Goal: Task Accomplishment & Management: Use online tool/utility

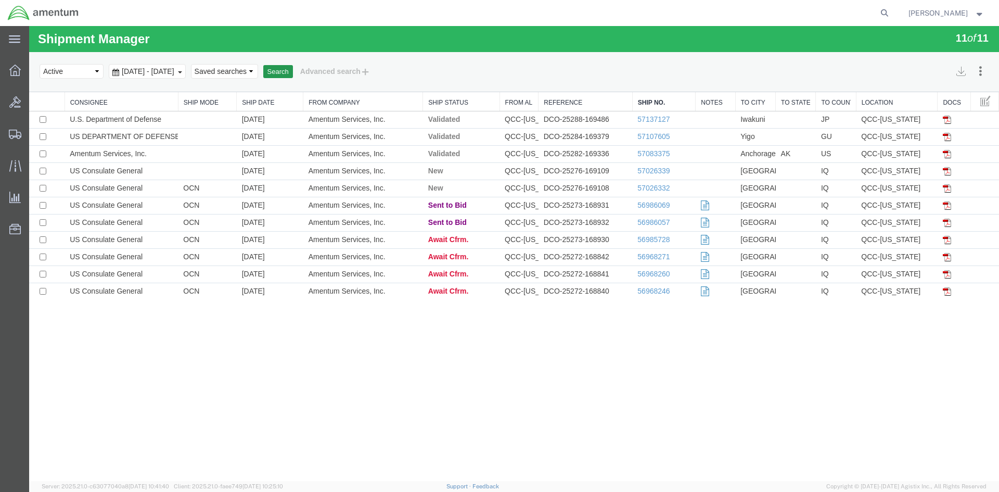
click at [293, 74] on button "Search" at bounding box center [278, 72] width 30 height 14
click at [293, 73] on button "Search" at bounding box center [278, 72] width 30 height 14
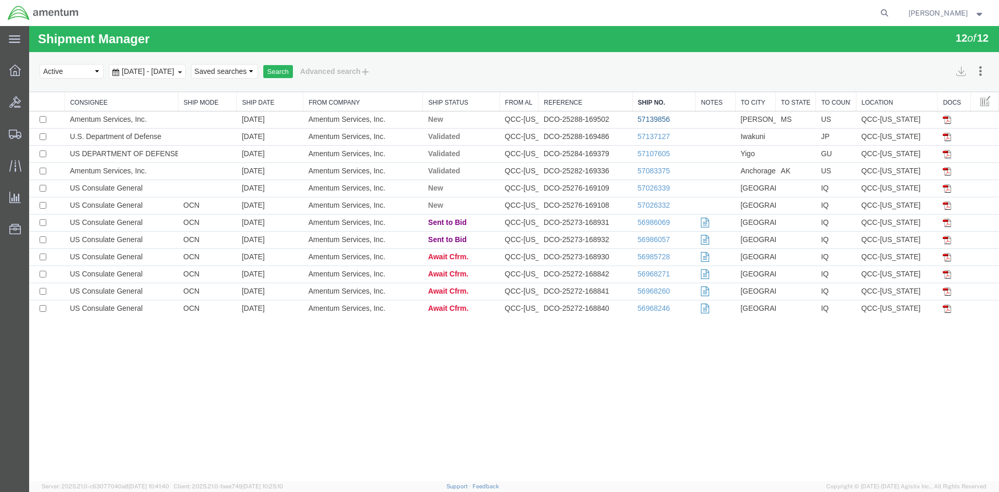
click at [640, 118] on link "57139856" at bounding box center [653, 119] width 32 height 8
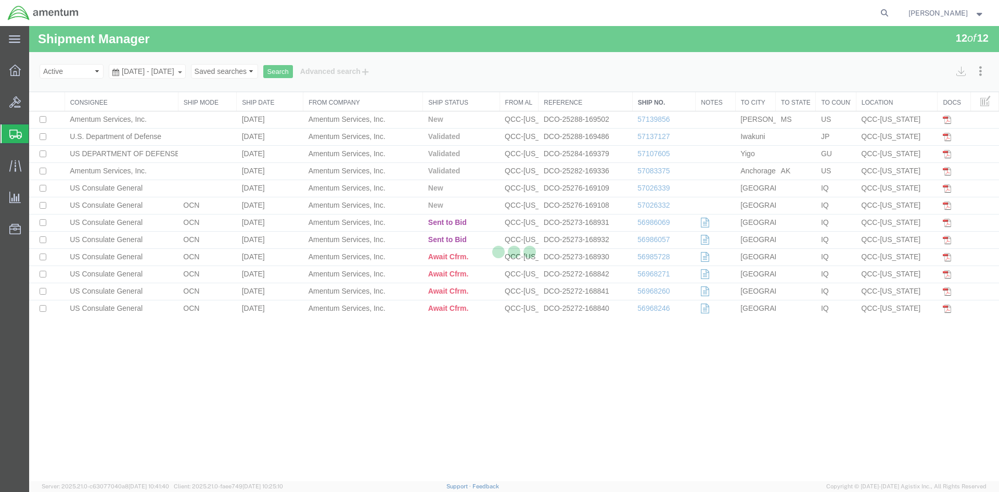
select select "42668"
select select "42696"
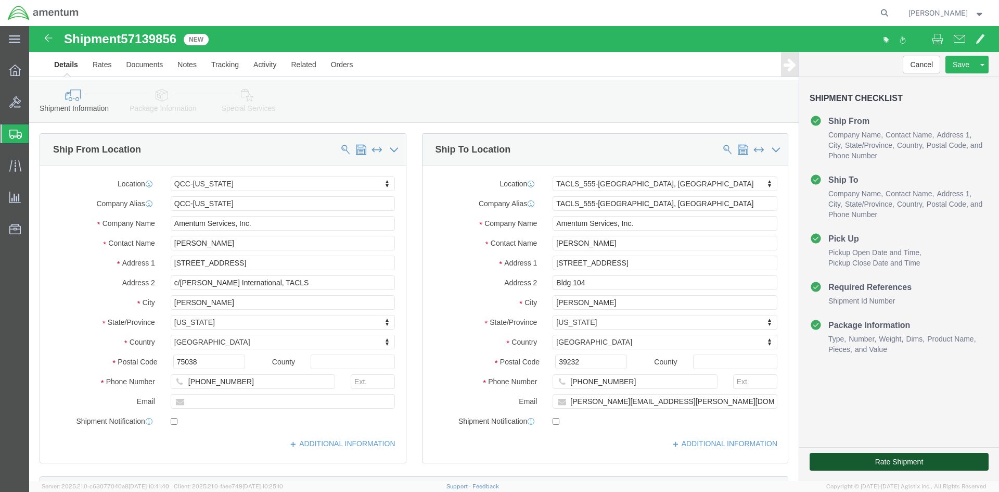
click button "Rate Shipment"
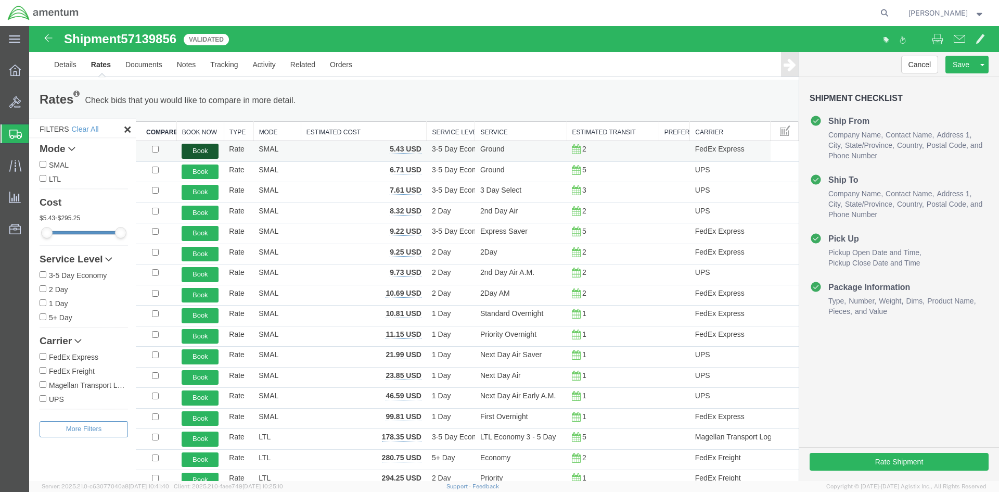
click at [208, 155] on button "Book" at bounding box center [200, 151] width 37 height 15
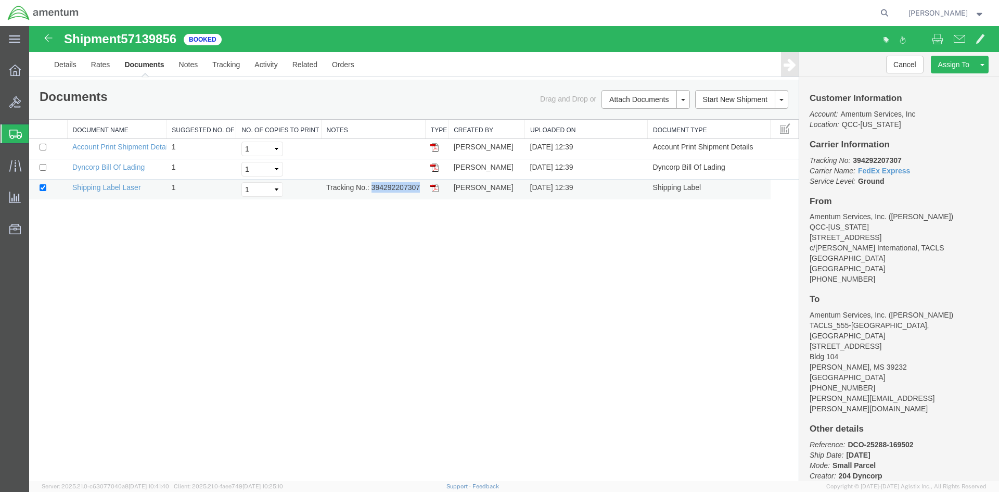
drag, startPoint x: 372, startPoint y: 189, endPoint x: 412, endPoint y: 188, distance: 39.5
click at [419, 188] on td "Tracking No.: 394292207307" at bounding box center [373, 189] width 104 height 20
copy td "394292207307"
drag, startPoint x: 436, startPoint y: 187, endPoint x: 47, endPoint y: 294, distance: 404.0
click at [436, 187] on img at bounding box center [434, 188] width 8 height 8
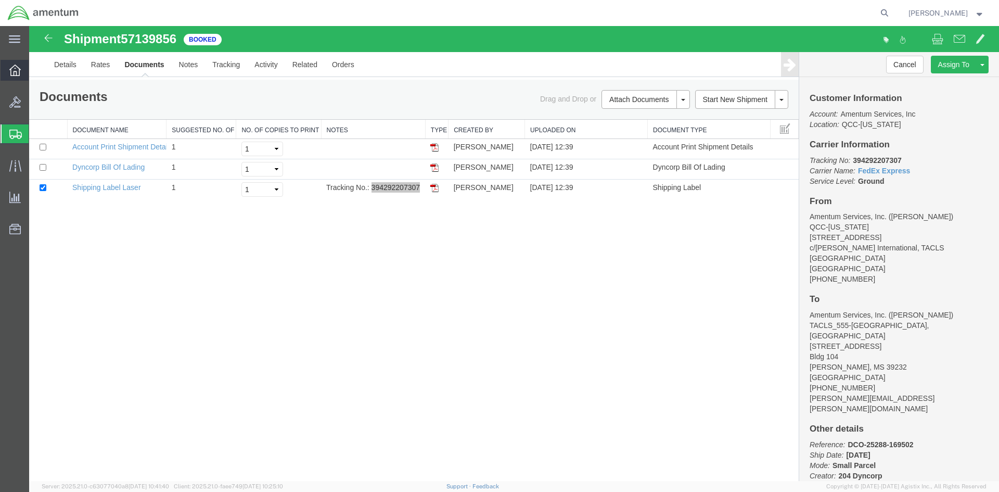
click at [15, 69] on icon at bounding box center [14, 70] width 11 height 11
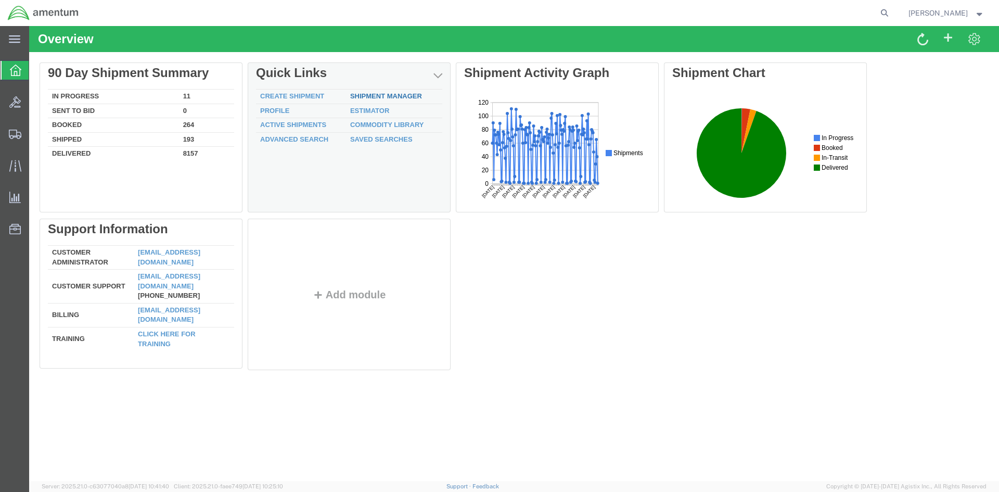
click at [381, 97] on link "Shipment Manager" at bounding box center [386, 96] width 72 height 8
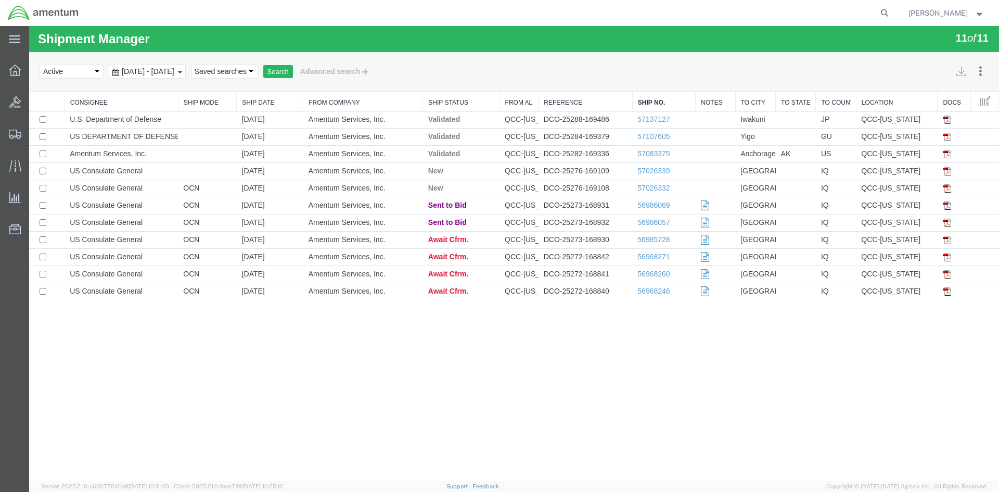
drag, startPoint x: 322, startPoint y: 73, endPoint x: 255, endPoint y: 70, distance: 66.7
click at [293, 73] on button "Search" at bounding box center [278, 72] width 30 height 14
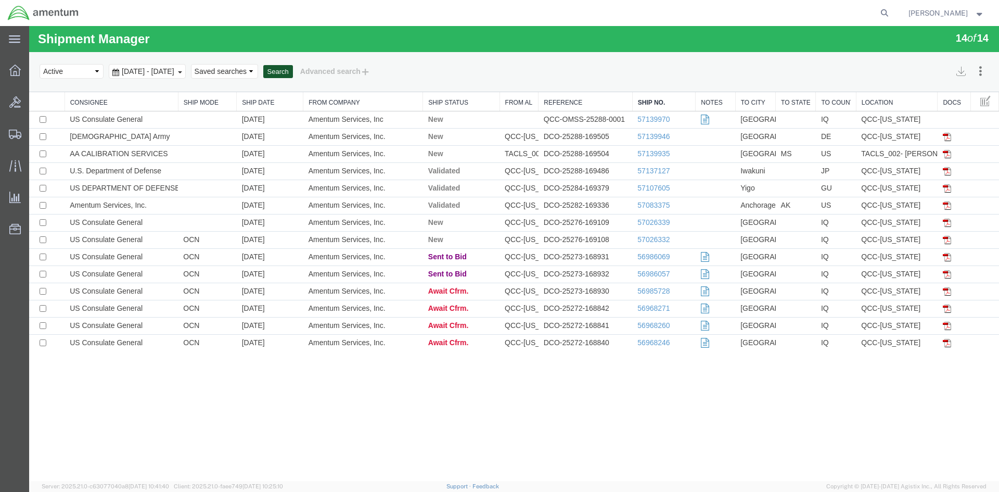
click at [293, 68] on button "Search" at bounding box center [278, 72] width 30 height 14
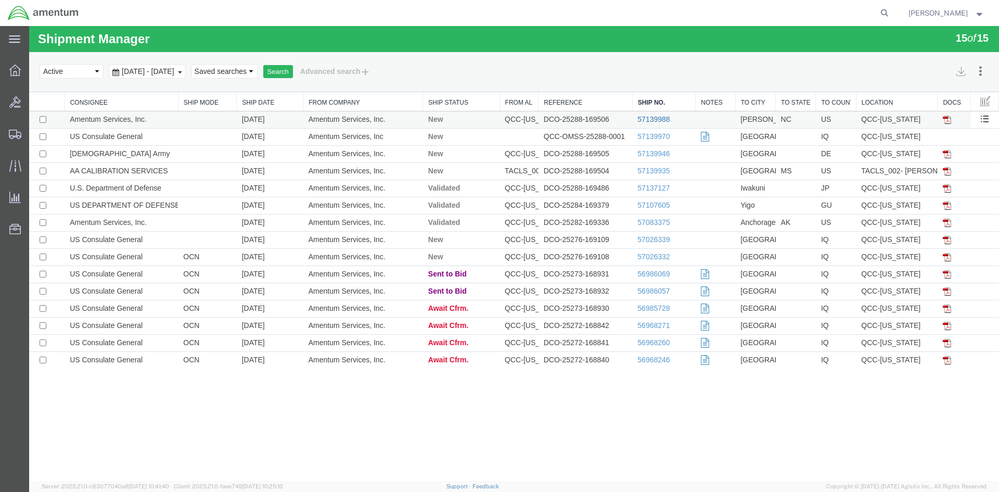
click at [641, 120] on link "57139988" at bounding box center [653, 119] width 32 height 8
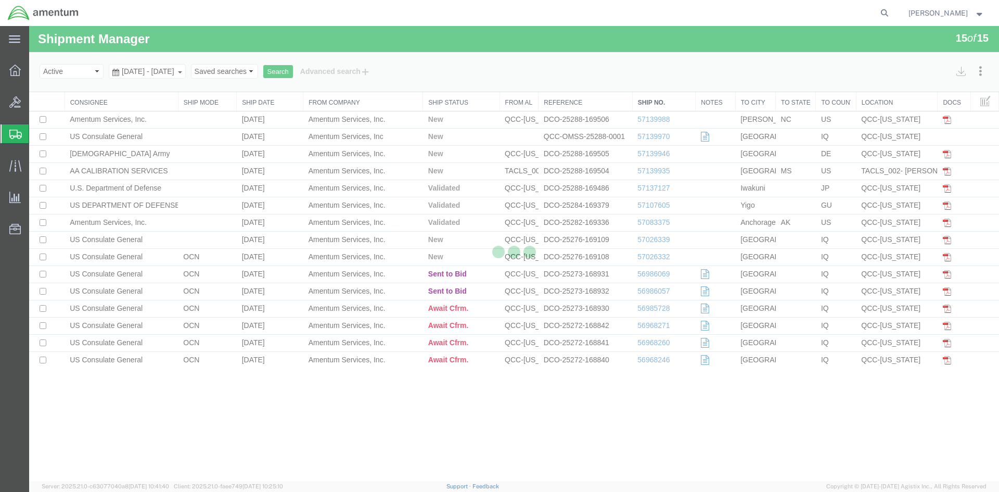
select select "42668"
select select "42712"
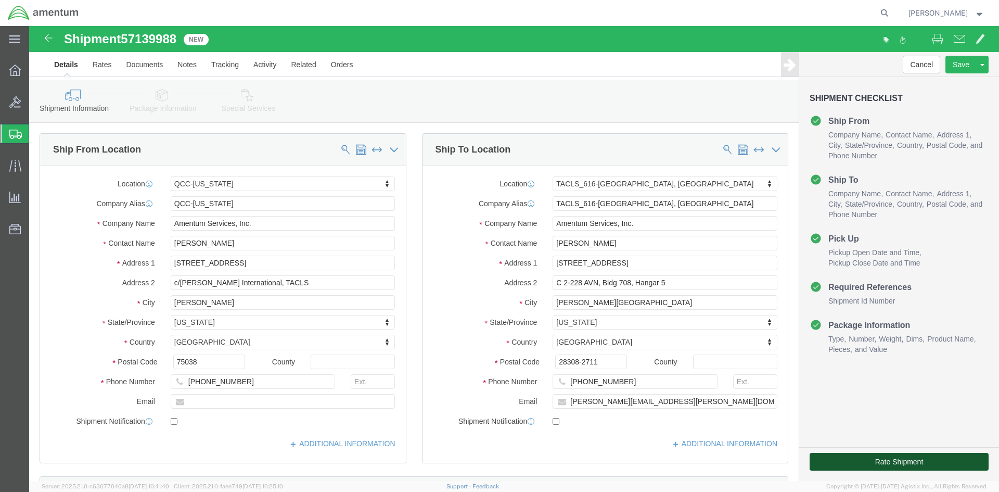
click button "Rate Shipment"
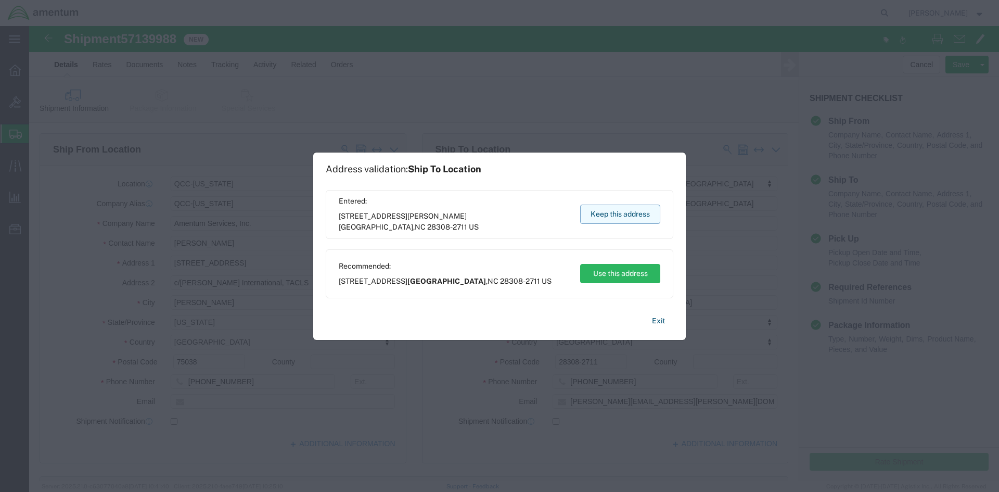
click at [606, 216] on button "Keep this address" at bounding box center [620, 213] width 80 height 19
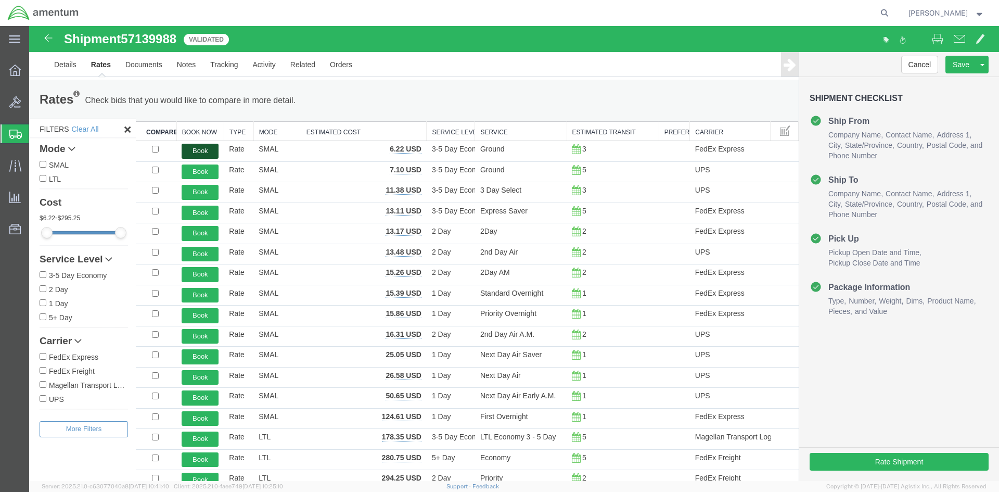
click at [206, 150] on button "Book" at bounding box center [200, 151] width 37 height 15
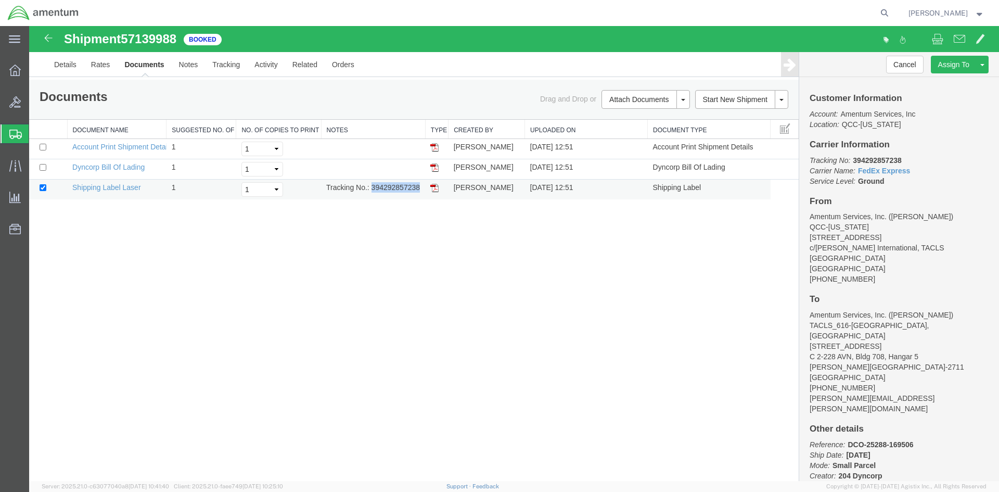
drag, startPoint x: 372, startPoint y: 189, endPoint x: 418, endPoint y: 189, distance: 46.3
click at [418, 189] on td "Tracking No.: 394292857238" at bounding box center [373, 189] width 104 height 20
copy td "394292857238"
drag, startPoint x: 433, startPoint y: 190, endPoint x: 424, endPoint y: 185, distance: 10.0
click at [433, 190] on img at bounding box center [434, 188] width 8 height 8
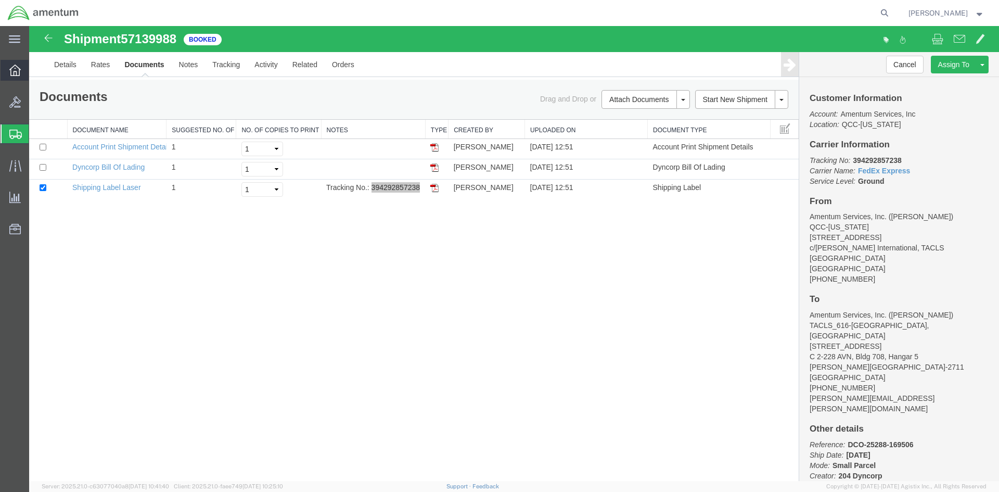
click at [15, 65] on icon at bounding box center [14, 70] width 11 height 11
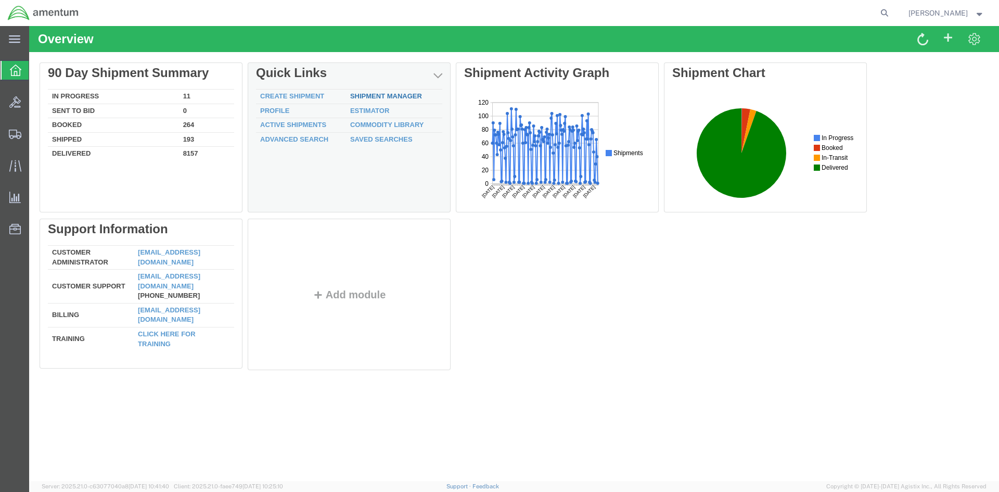
click at [379, 94] on link "Shipment Manager" at bounding box center [386, 96] width 72 height 8
